Goal: Task Accomplishment & Management: Manage account settings

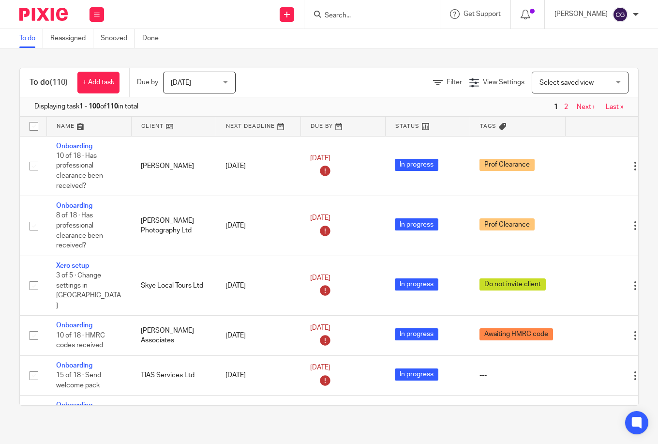
scroll to position [1279, 0]
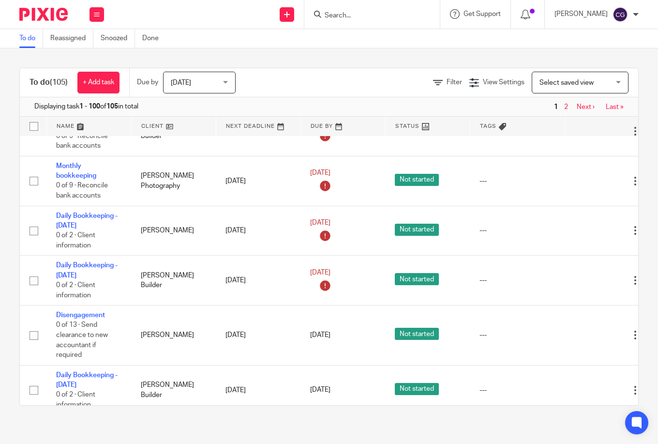
scroll to position [1138, 0]
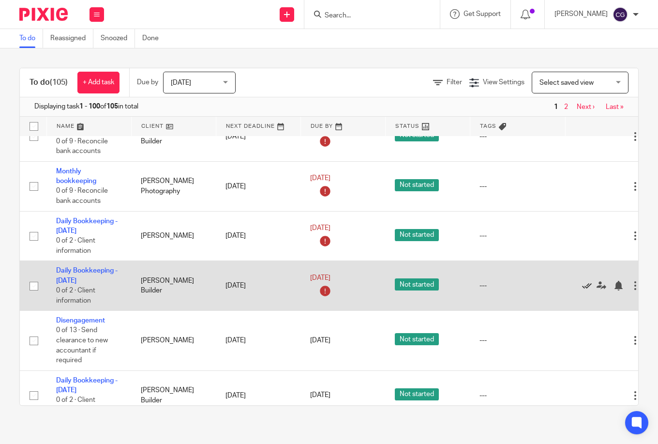
click at [590, 281] on icon at bounding box center [587, 286] width 10 height 10
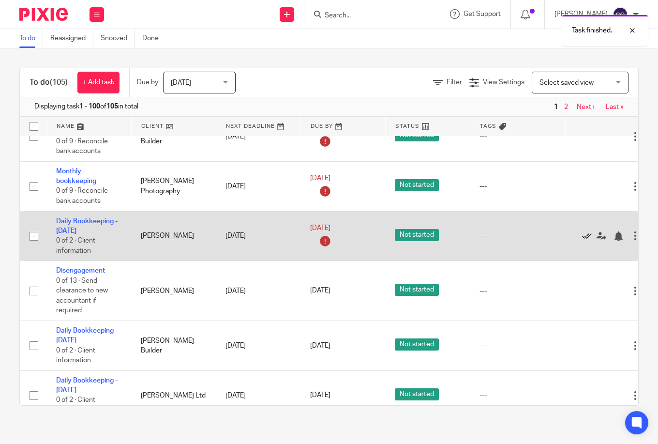
click at [586, 231] on icon at bounding box center [587, 236] width 10 height 10
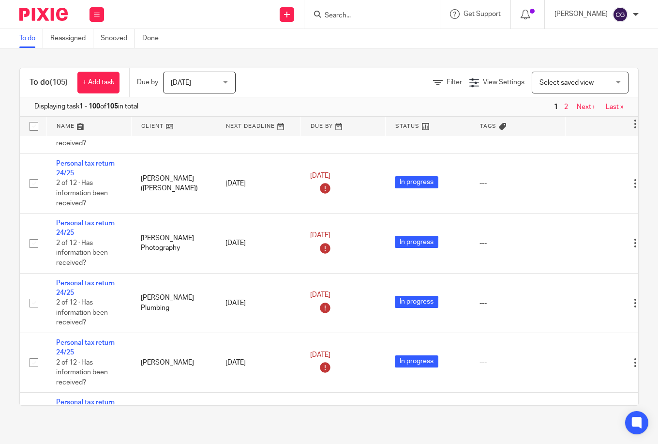
scroll to position [5469, 0]
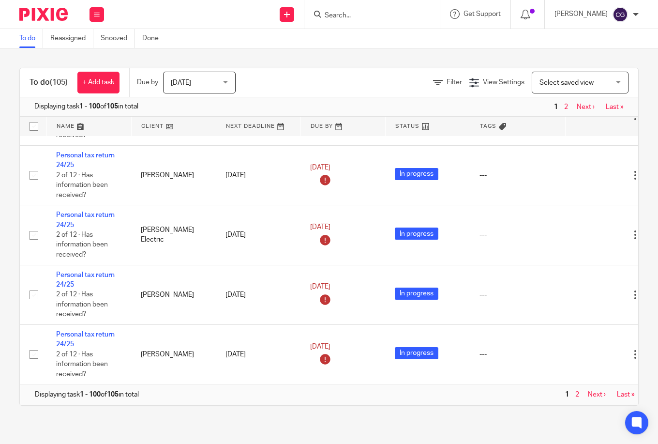
click at [592, 391] on link "Next ›" at bounding box center [597, 394] width 18 height 7
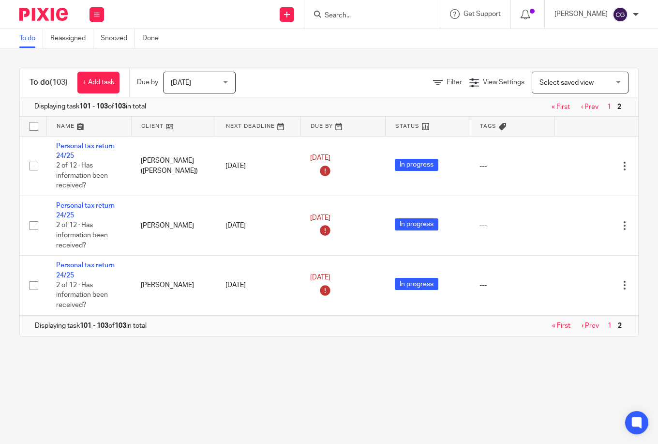
click at [402, 19] on input "Search" at bounding box center [367, 16] width 87 height 9
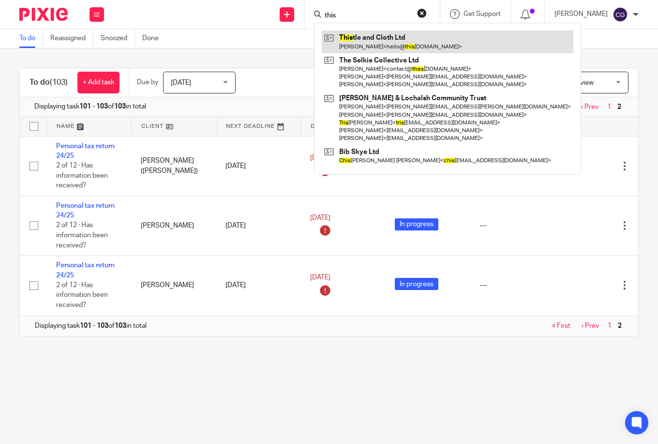
type input "this"
click at [433, 40] on link at bounding box center [448, 42] width 252 height 22
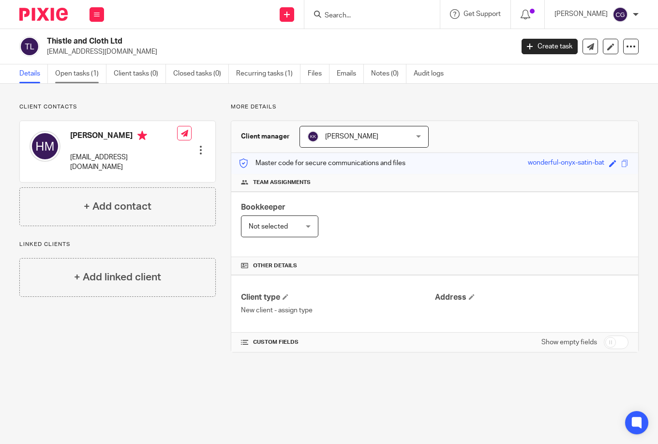
click at [85, 78] on link "Open tasks (1)" at bounding box center [80, 73] width 51 height 19
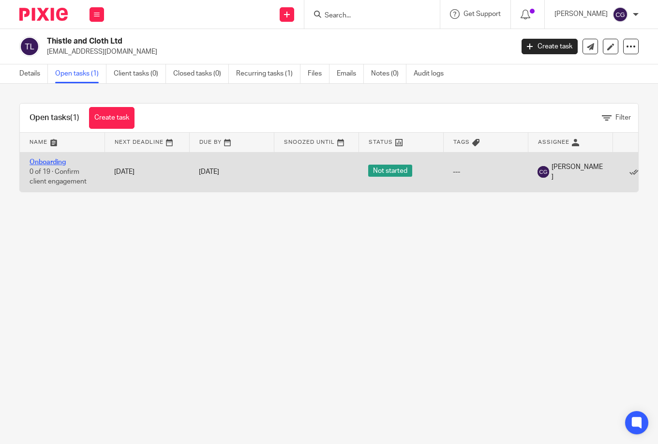
click at [45, 164] on link "Onboarding" at bounding box center [48, 162] width 36 height 7
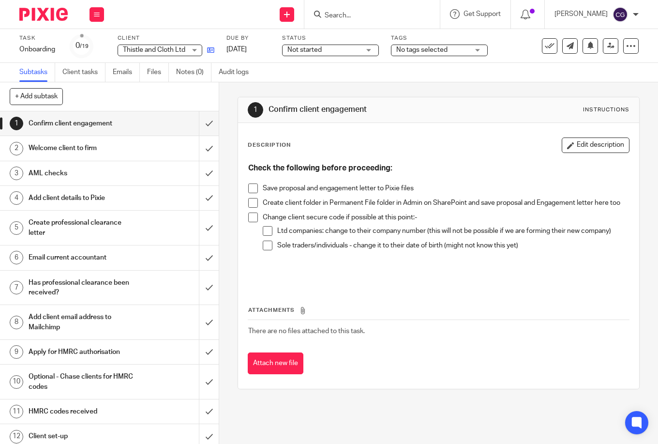
click at [214, 51] on div "Task Onboarding Save Onboarding 0 /19 Client Thistle and Cloth Ltd Thistle and …" at bounding box center [277, 45] width 517 height 23
click at [214, 51] on icon at bounding box center [210, 49] width 7 height 7
click at [251, 189] on span at bounding box center [253, 188] width 10 height 10
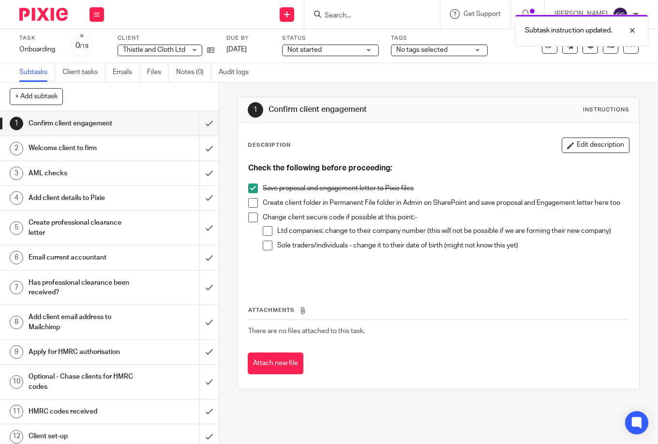
click at [252, 206] on span at bounding box center [253, 203] width 10 height 10
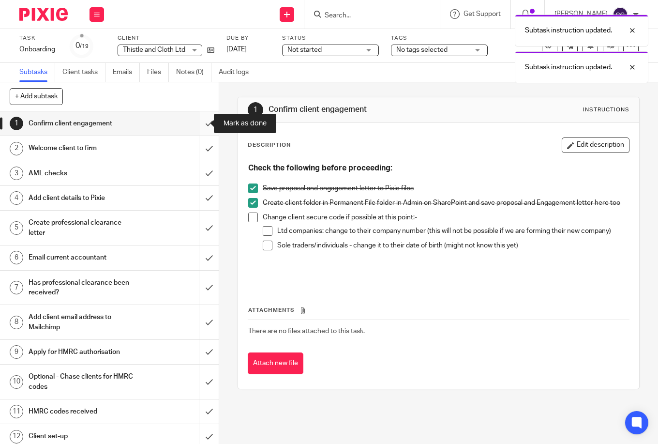
click at [198, 126] on input "submit" at bounding box center [109, 123] width 219 height 24
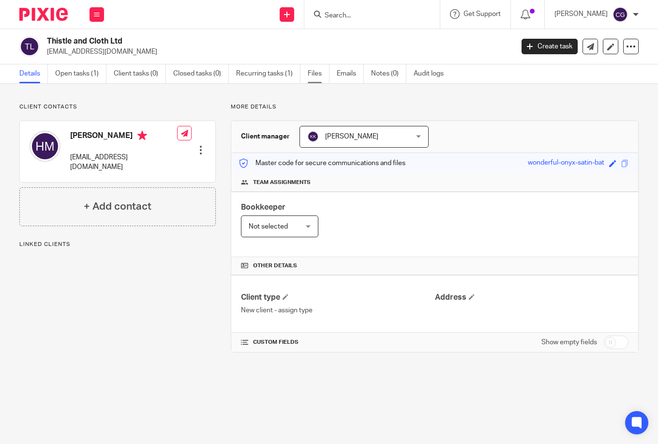
click at [314, 72] on link "Files" at bounding box center [319, 73] width 22 height 19
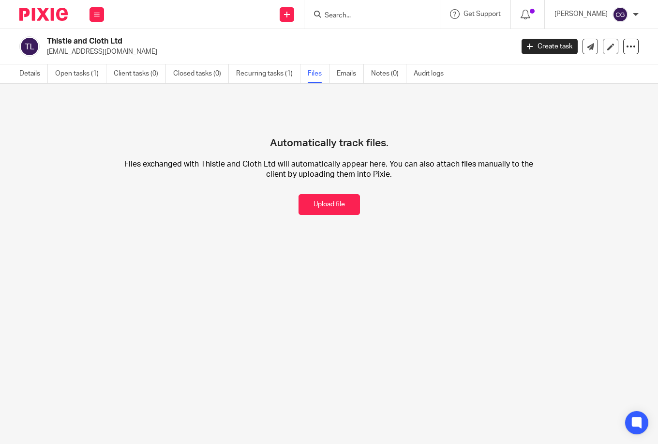
click at [307, 204] on button "Upload file" at bounding box center [329, 204] width 61 height 21
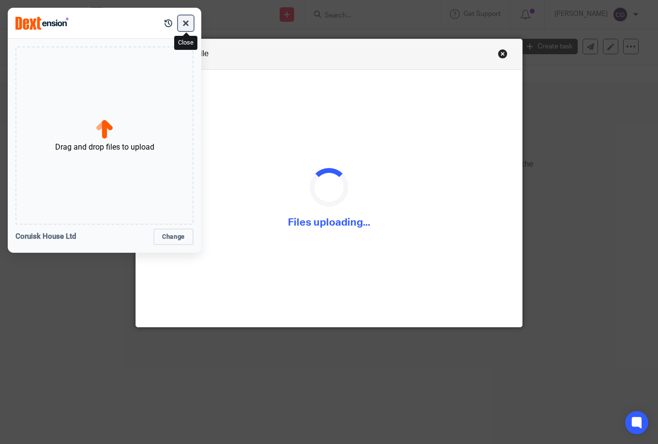
click at [188, 25] on button "button" at bounding box center [185, 22] width 15 height 15
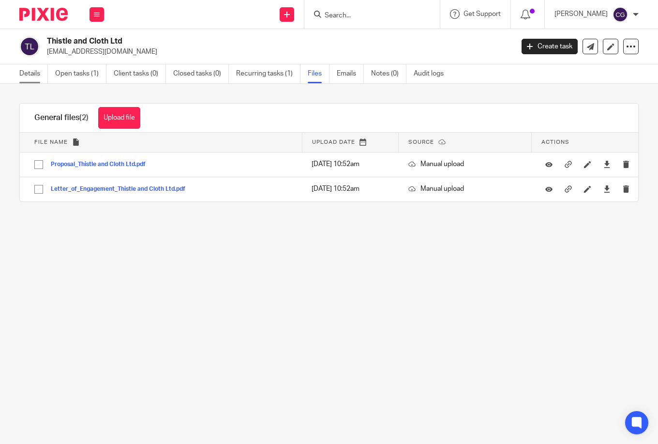
click at [30, 76] on link "Details" at bounding box center [33, 73] width 29 height 19
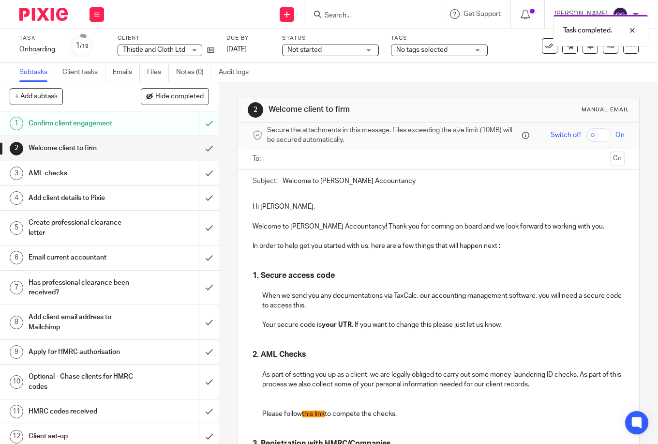
click at [274, 158] on input "text" at bounding box center [439, 158] width 336 height 11
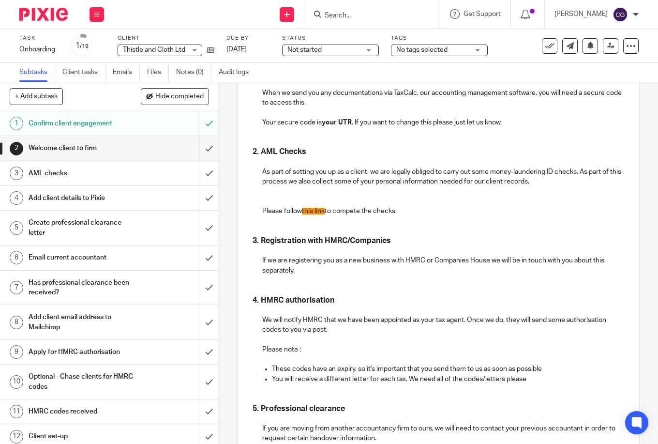
scroll to position [206, 0]
drag, startPoint x: 302, startPoint y: 212, endPoint x: 325, endPoint y: 214, distance: 23.8
click at [325, 214] on p "Please follow this link to compete the checks." at bounding box center [443, 210] width 363 height 10
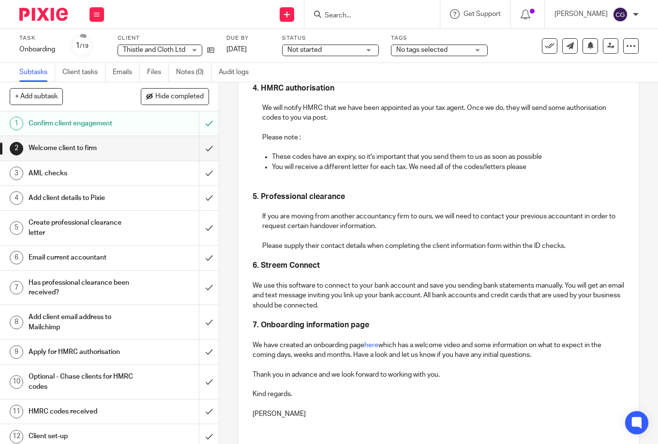
scroll to position [485, 0]
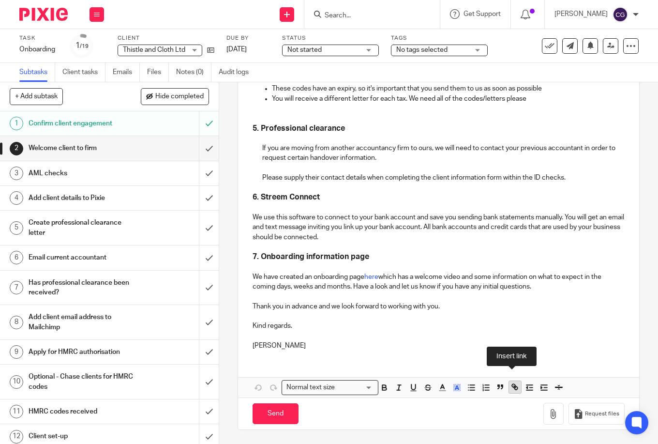
click at [515, 389] on icon "button" at bounding box center [516, 387] width 3 height 3
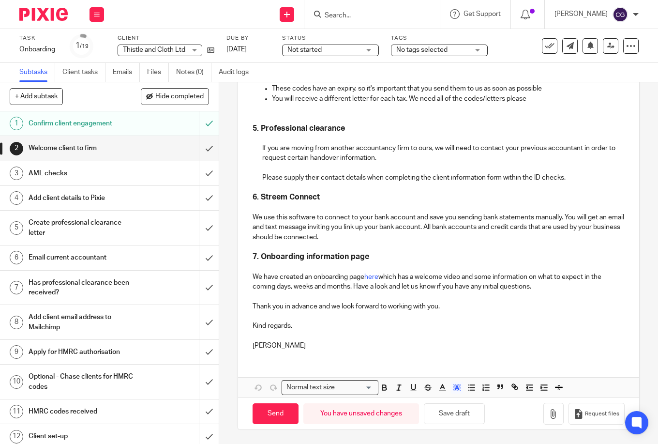
scroll to position [200, 0]
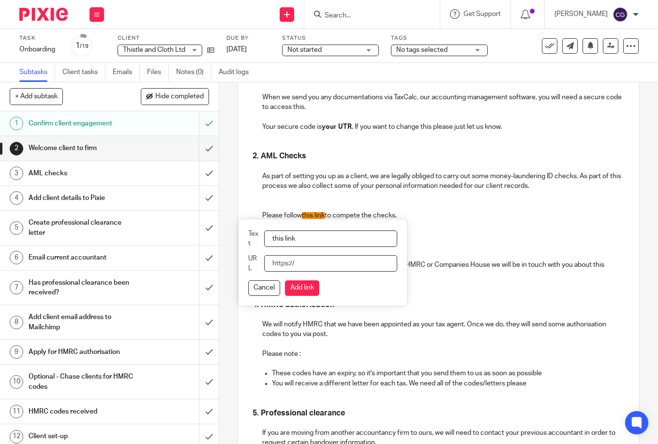
click at [266, 264] on input "URL" at bounding box center [330, 263] width 133 height 16
paste input "https://id.amiqus.co/i/zNpGZNDFLDDr31tG0wvoW"
type input "https://id.amiqus.co/i/zNpGZNDFLDDr31tG0wvoW"
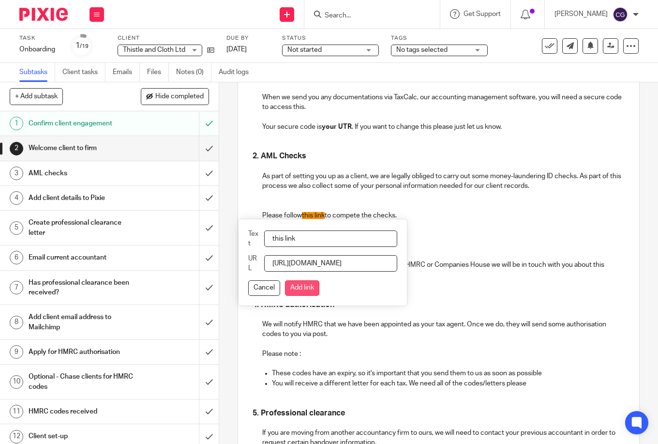
click at [299, 292] on button "Add link" at bounding box center [302, 287] width 34 height 15
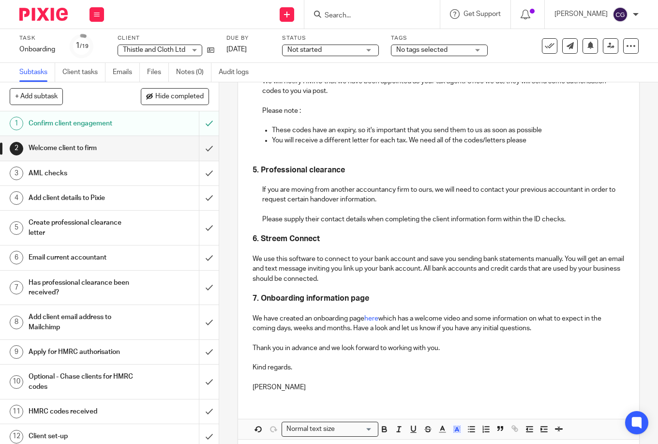
scroll to position [485, 0]
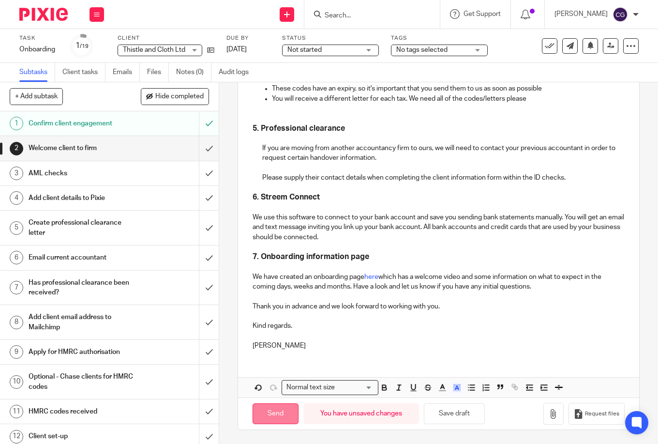
click at [275, 412] on input "Send" at bounding box center [276, 413] width 46 height 21
type input "Sent"
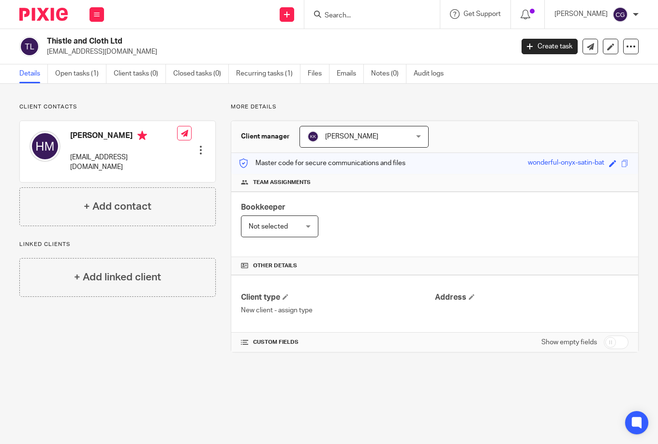
click at [133, 158] on p "[EMAIL_ADDRESS][DOMAIN_NAME]" at bounding box center [123, 163] width 107 height 20
